Goal: Task Accomplishment & Management: Manage account settings

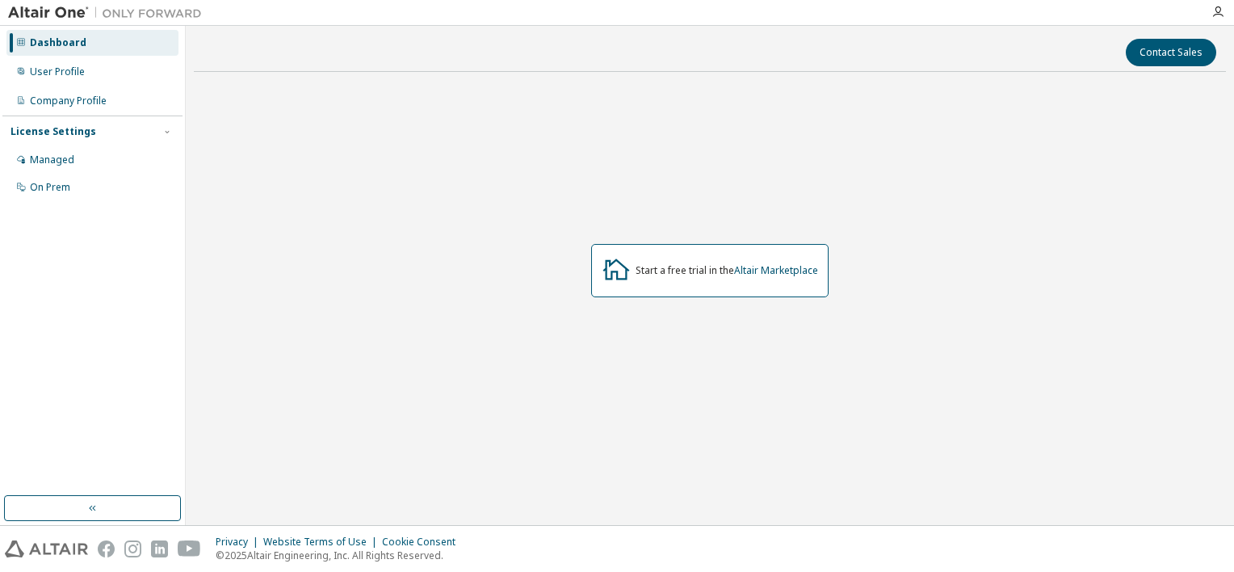
click at [742, 283] on div "Start a free trial in the Altair Marketplace" at bounding box center [710, 270] width 238 height 53
click at [741, 263] on div "Start a free trial in the Altair Marketplace" at bounding box center [710, 270] width 238 height 53
click at [42, 164] on div "Managed" at bounding box center [52, 159] width 44 height 13
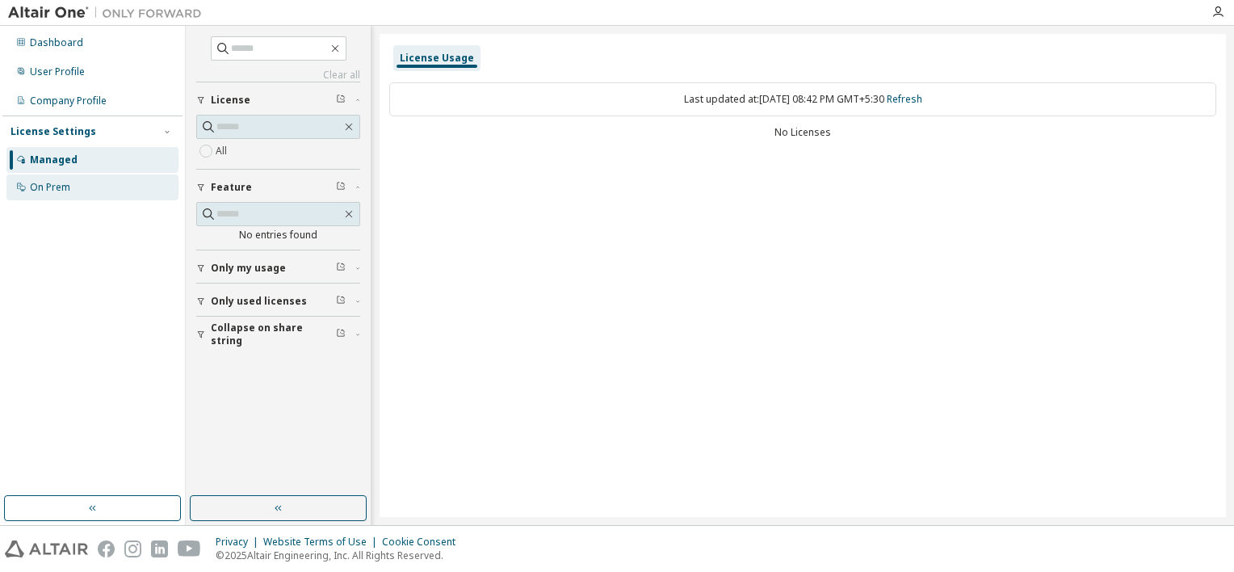
click at [48, 179] on div "On Prem" at bounding box center [92, 187] width 172 height 26
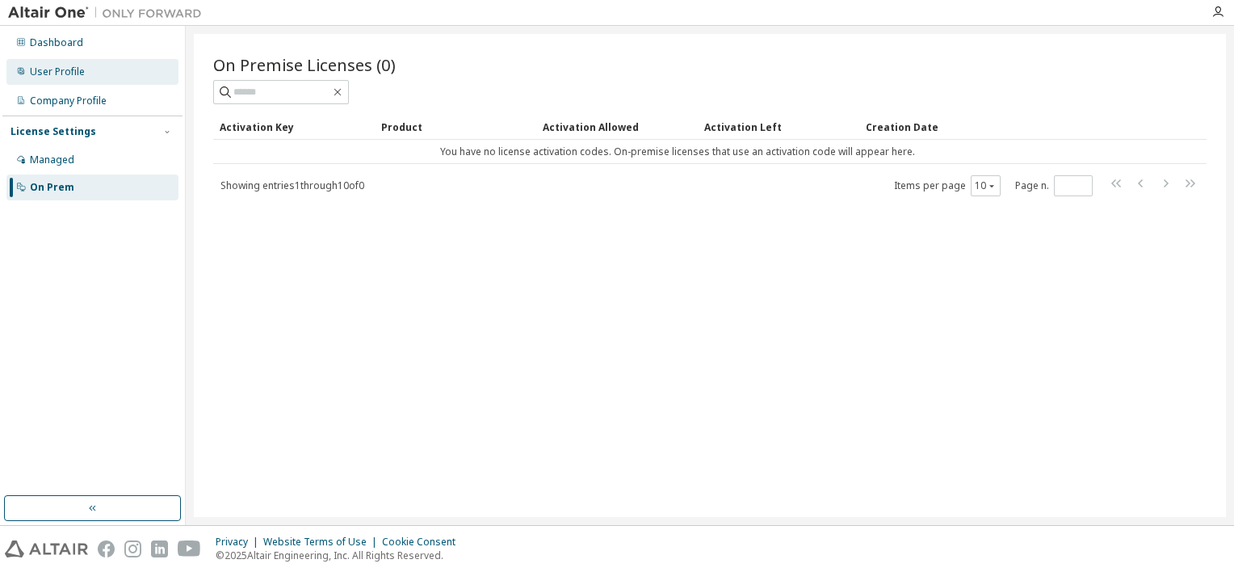
click at [103, 74] on div "User Profile" at bounding box center [92, 72] width 172 height 26
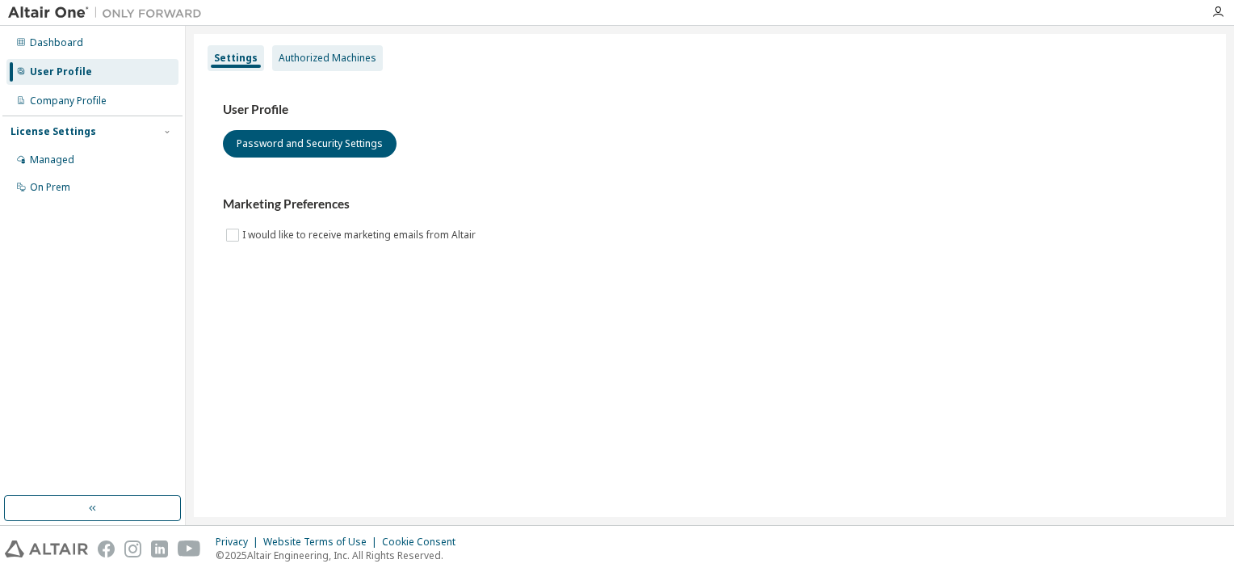
click at [328, 65] on div "Authorized Machines" at bounding box center [327, 58] width 111 height 26
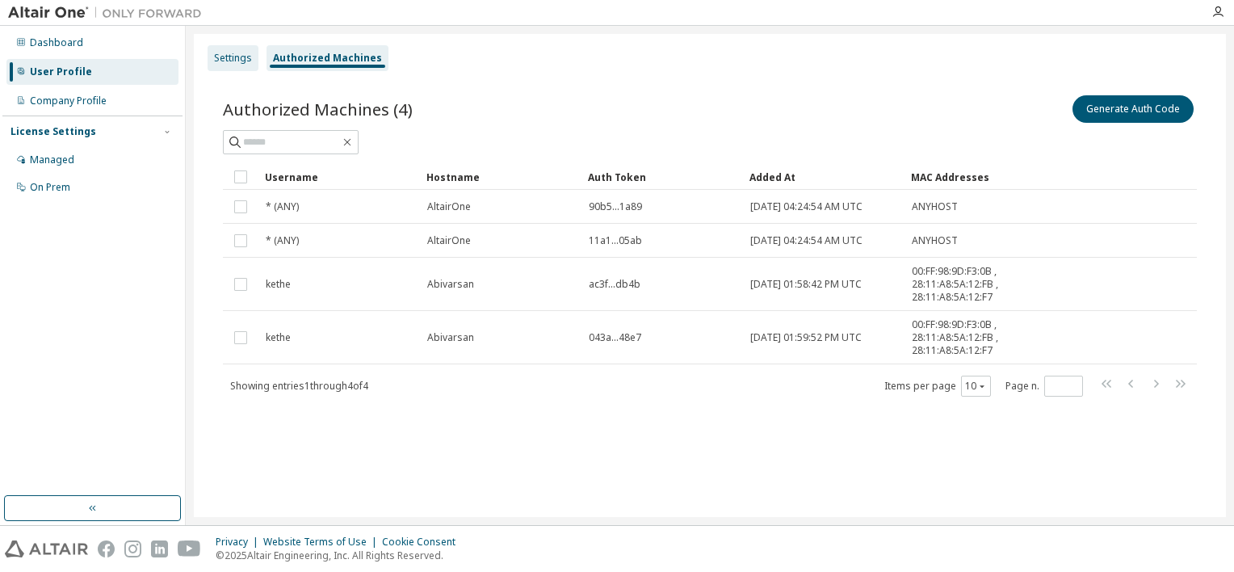
click at [225, 45] on div "Settings" at bounding box center [233, 58] width 51 height 26
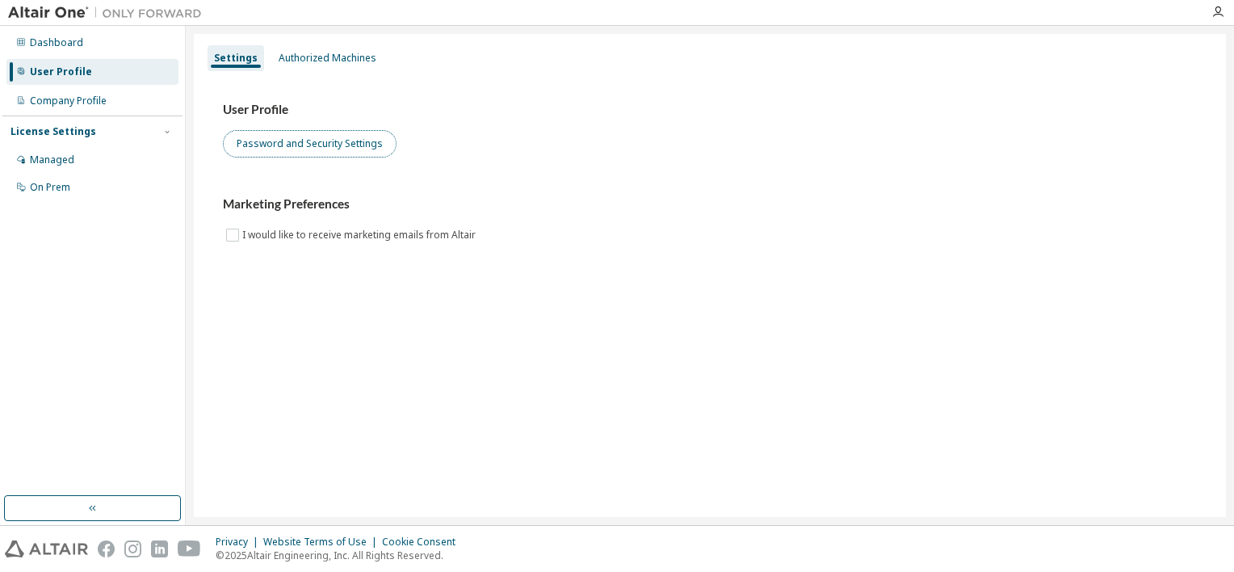
click at [296, 138] on button "Password and Security Settings" at bounding box center [310, 143] width 174 height 27
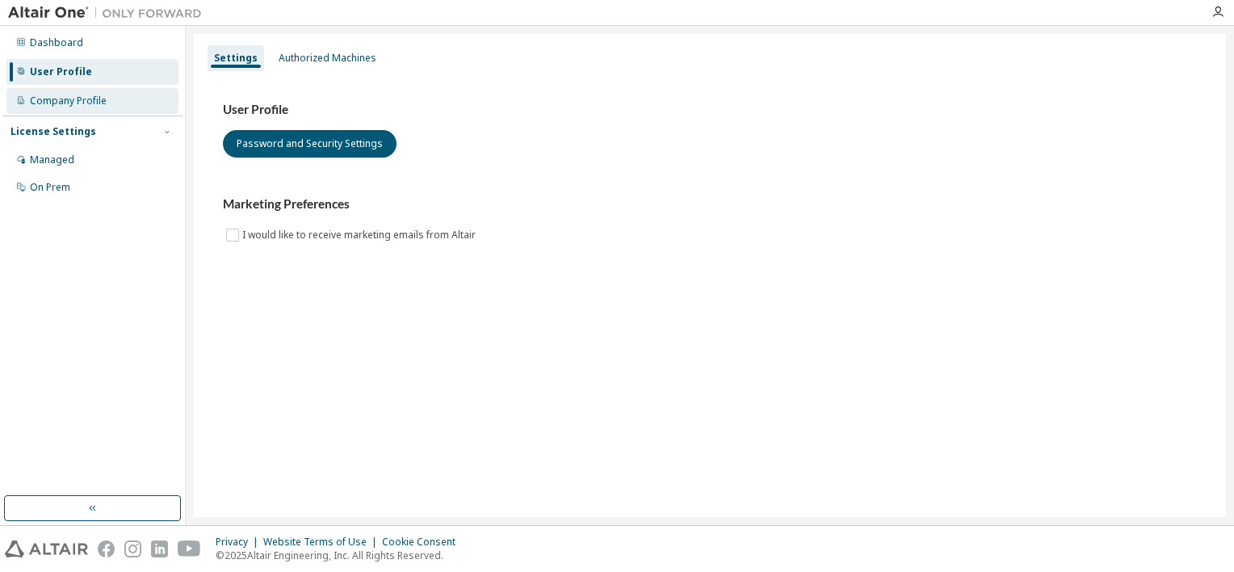
click at [114, 99] on div "Company Profile" at bounding box center [92, 101] width 172 height 26
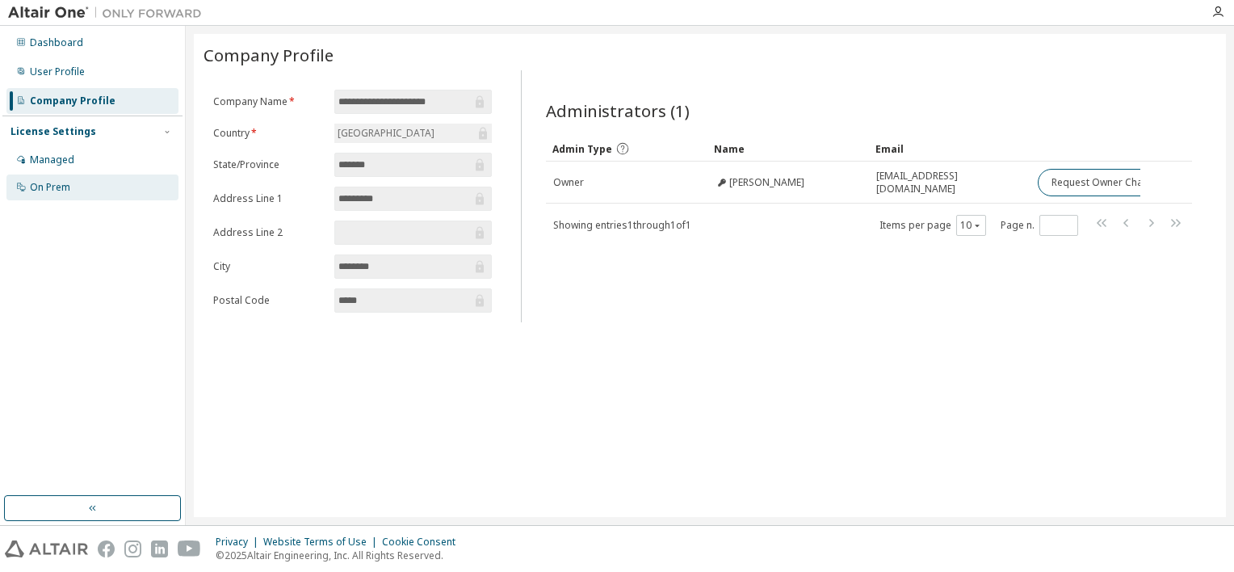
click at [72, 176] on div "On Prem" at bounding box center [92, 187] width 172 height 26
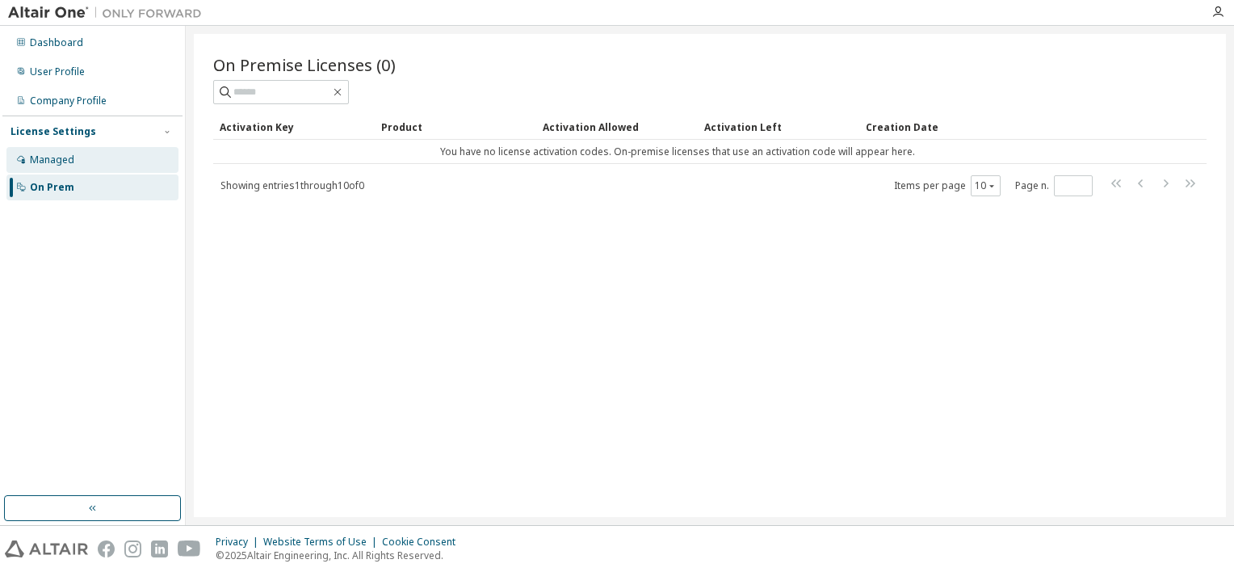
click at [86, 168] on div "Managed" at bounding box center [92, 160] width 172 height 26
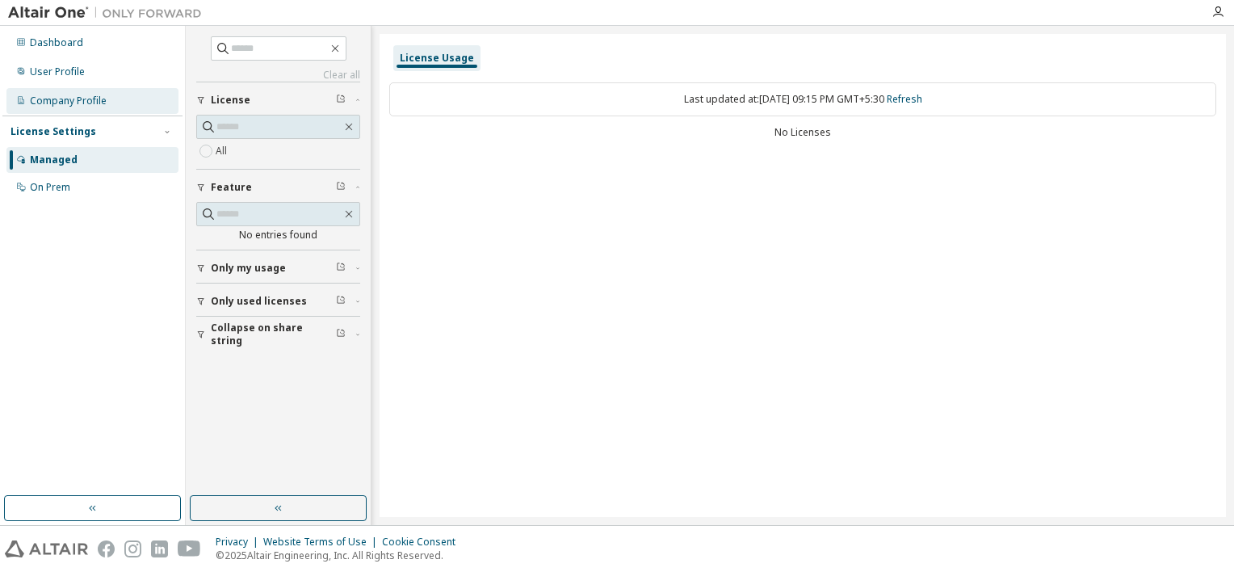
click at [136, 98] on div "Company Profile" at bounding box center [92, 101] width 172 height 26
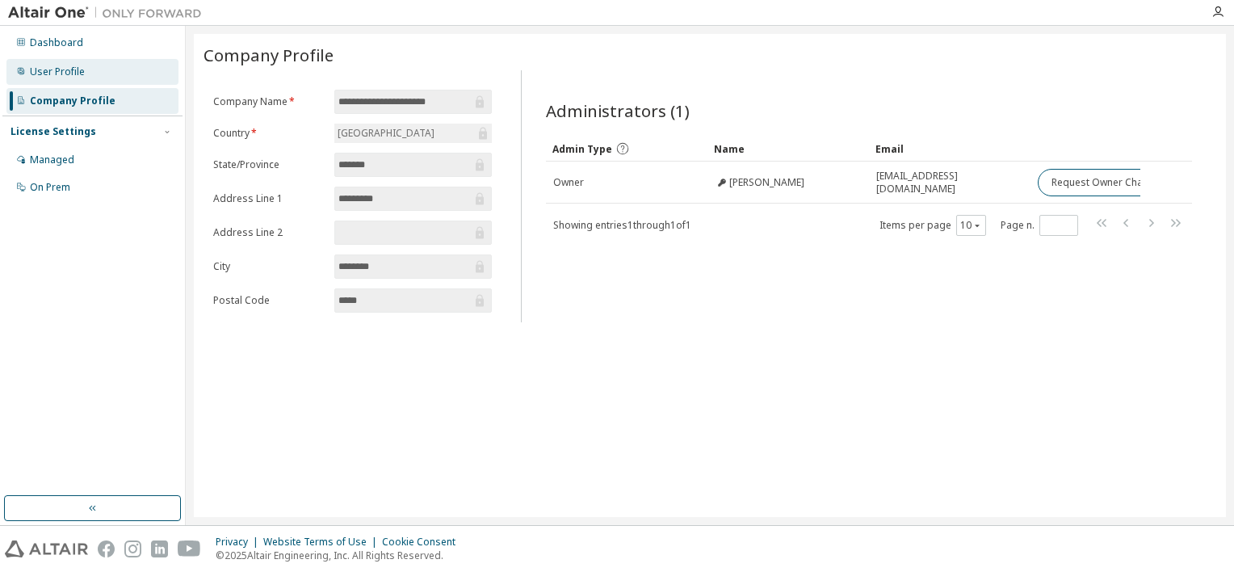
click at [116, 70] on div "User Profile" at bounding box center [92, 72] width 172 height 26
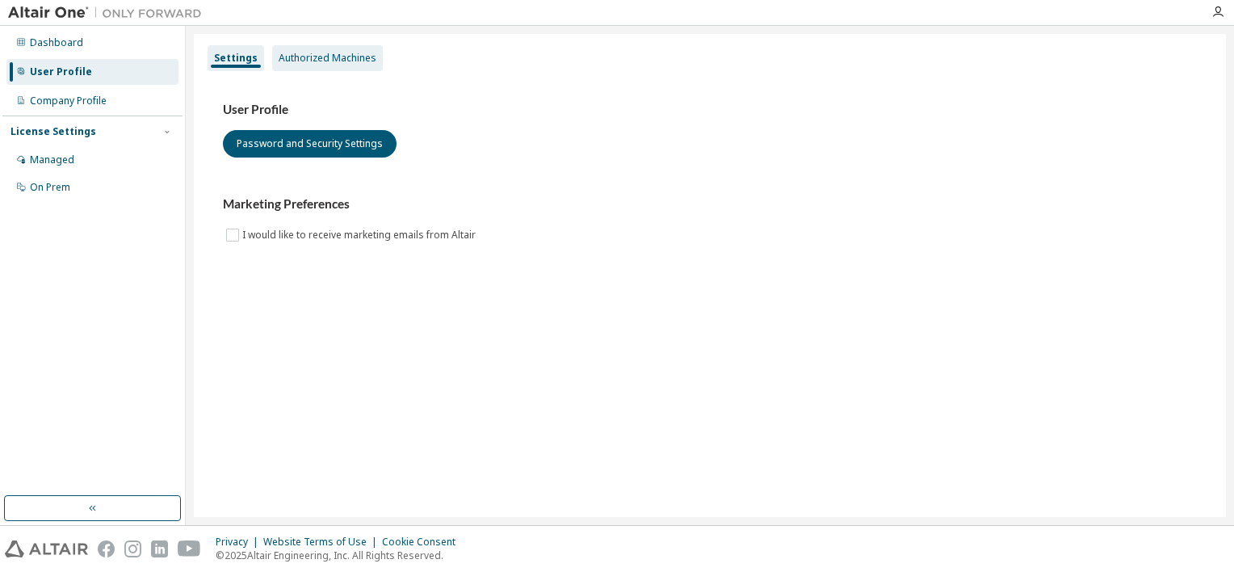
click at [328, 55] on div "Authorized Machines" at bounding box center [328, 58] width 98 height 13
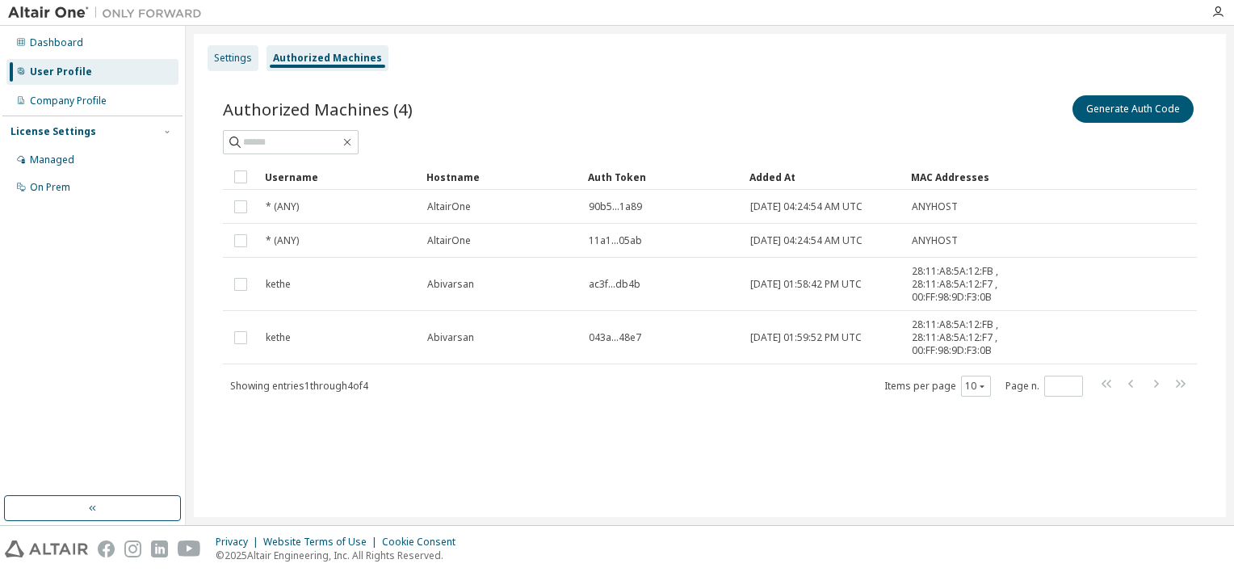
click at [248, 58] on div "Settings" at bounding box center [233, 58] width 38 height 13
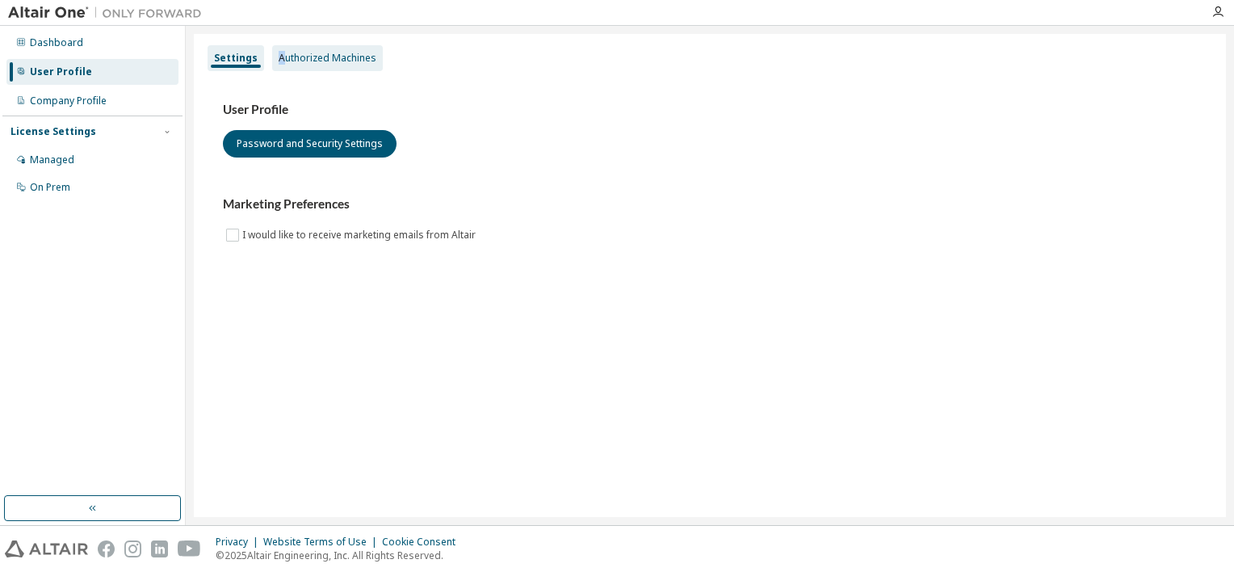
click at [279, 62] on div "Authorized Machines" at bounding box center [328, 58] width 98 height 13
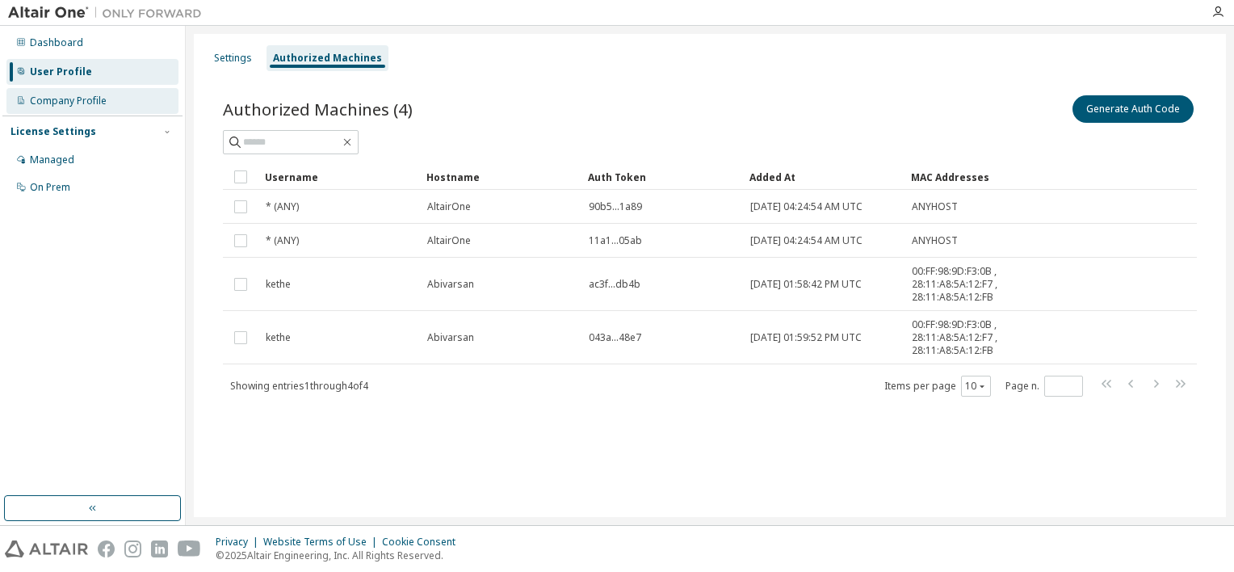
click at [104, 102] on div "Company Profile" at bounding box center [68, 101] width 77 height 13
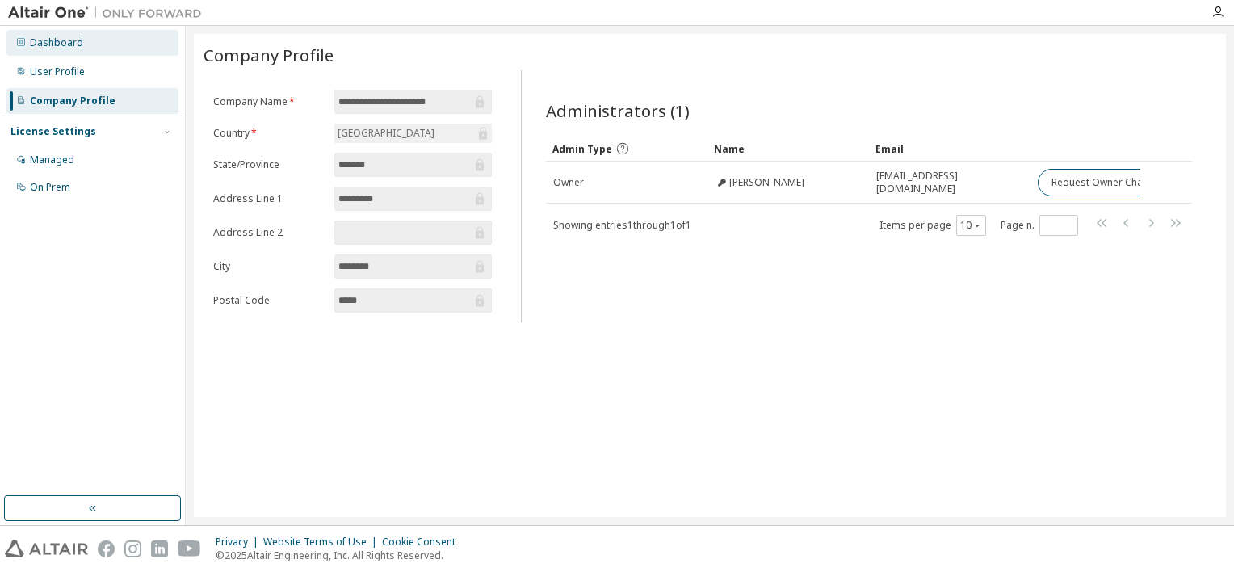
click at [83, 39] on div "Dashboard" at bounding box center [92, 43] width 172 height 26
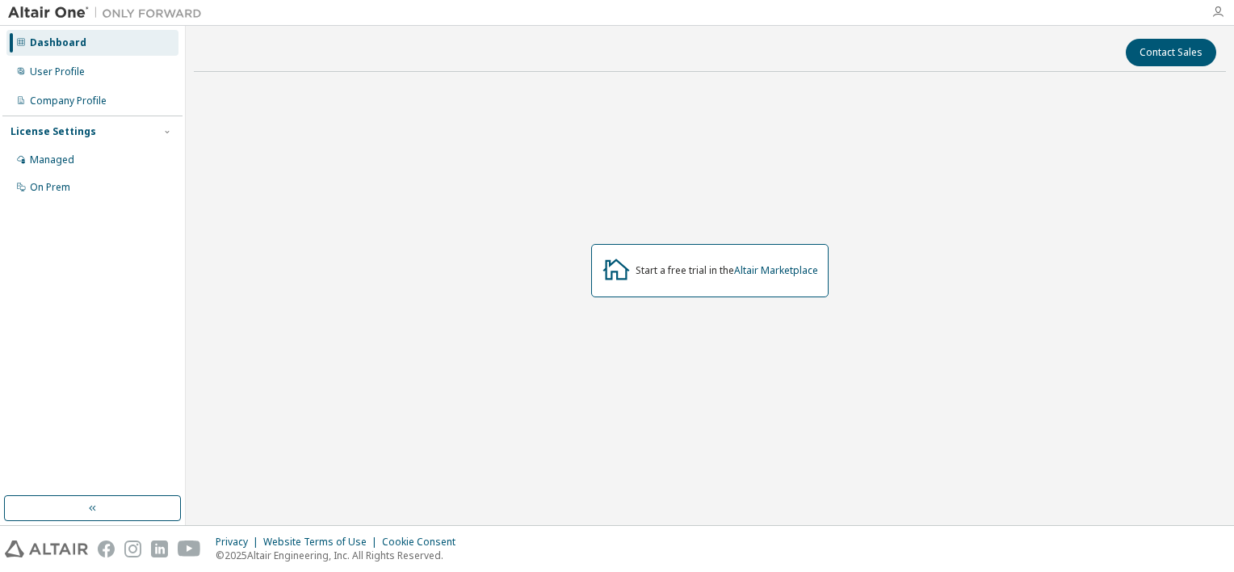
click at [1215, 18] on icon "button" at bounding box center [1218, 12] width 13 height 13
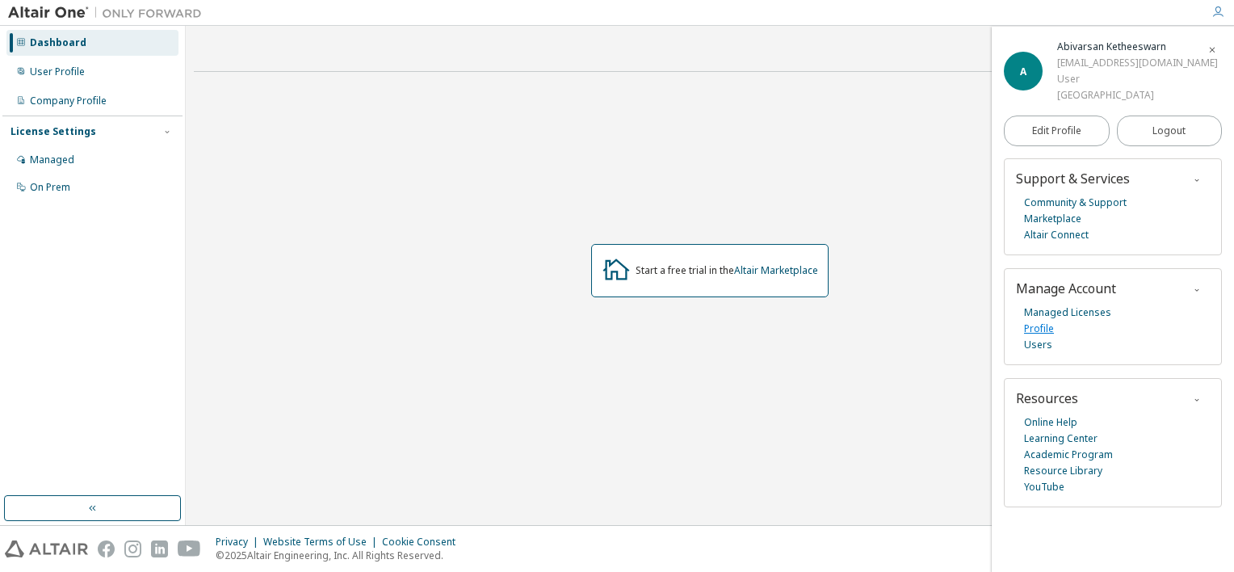
click at [1053, 326] on link "Profile" at bounding box center [1039, 329] width 30 height 16
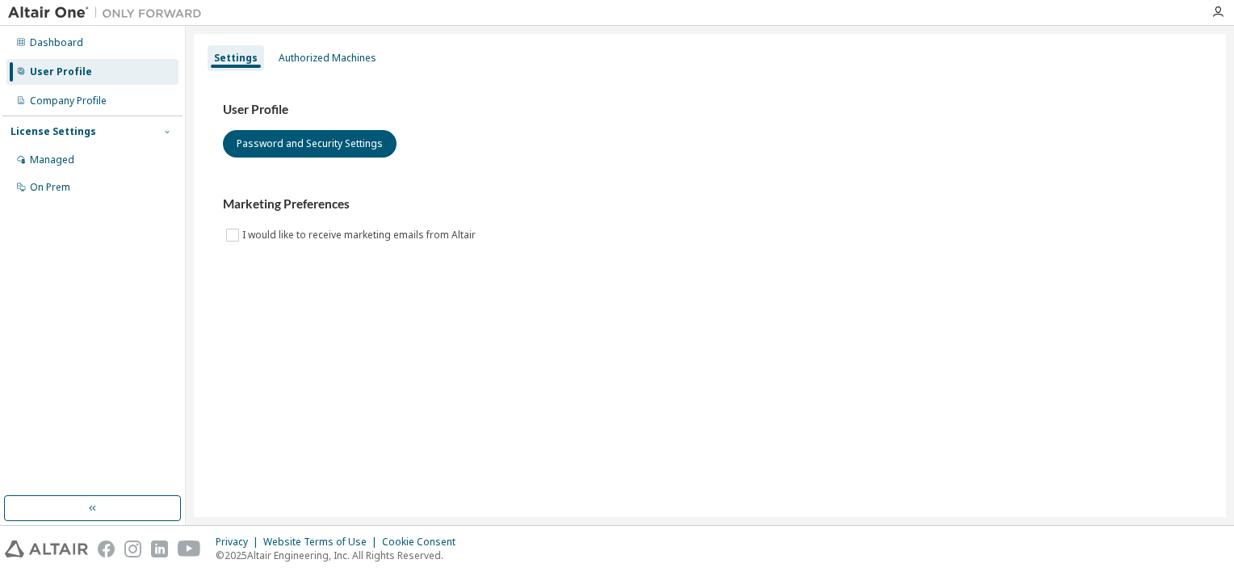
click at [166, 129] on icon "button" at bounding box center [167, 132] width 10 height 10
click at [150, 106] on div "Company Profile" at bounding box center [92, 101] width 172 height 26
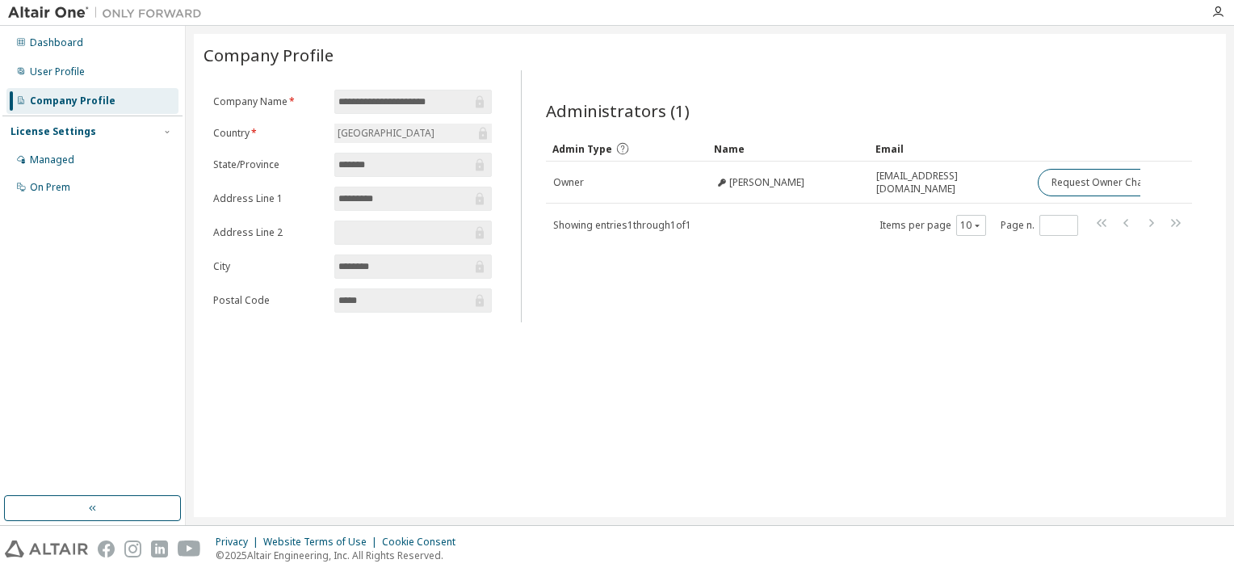
click at [814, 265] on div "Administrators (1) Clear Load Save Save As Field Operator Value Select filter S…" at bounding box center [869, 201] width 685 height 242
